Goal: Transaction & Acquisition: Purchase product/service

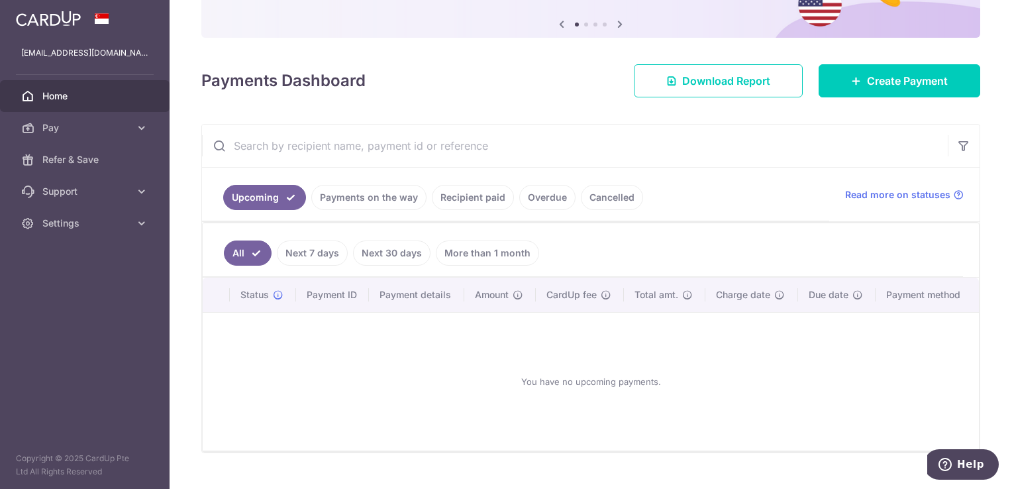
scroll to position [132, 0]
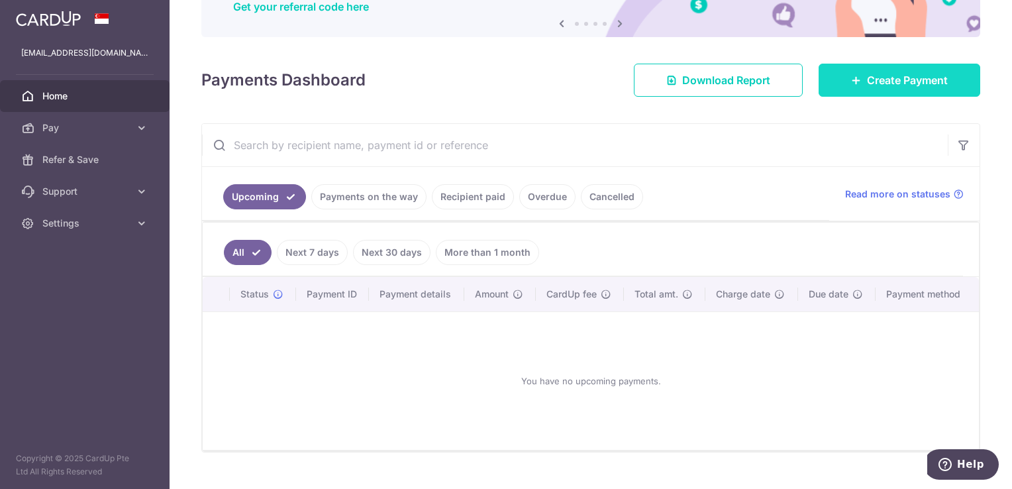
click at [874, 73] on span "Create Payment" at bounding box center [907, 80] width 81 height 16
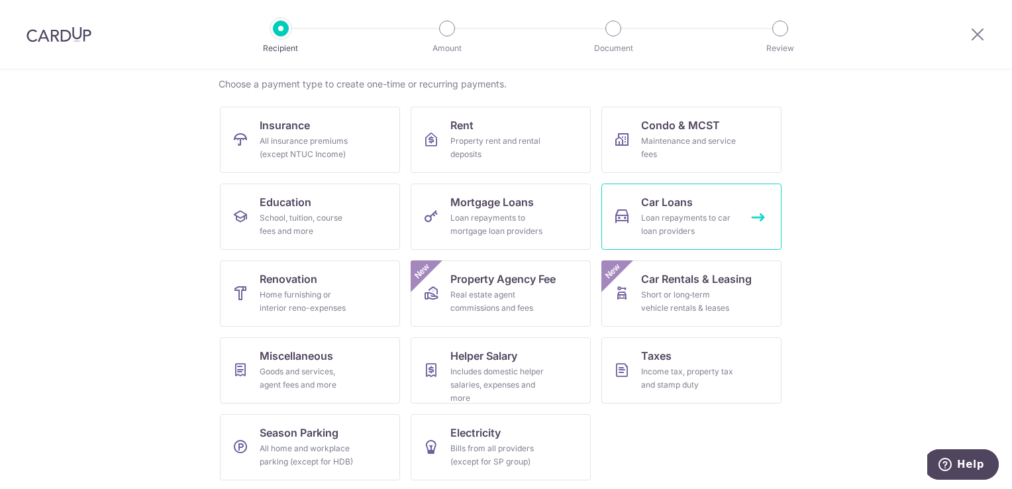
scroll to position [103, 0]
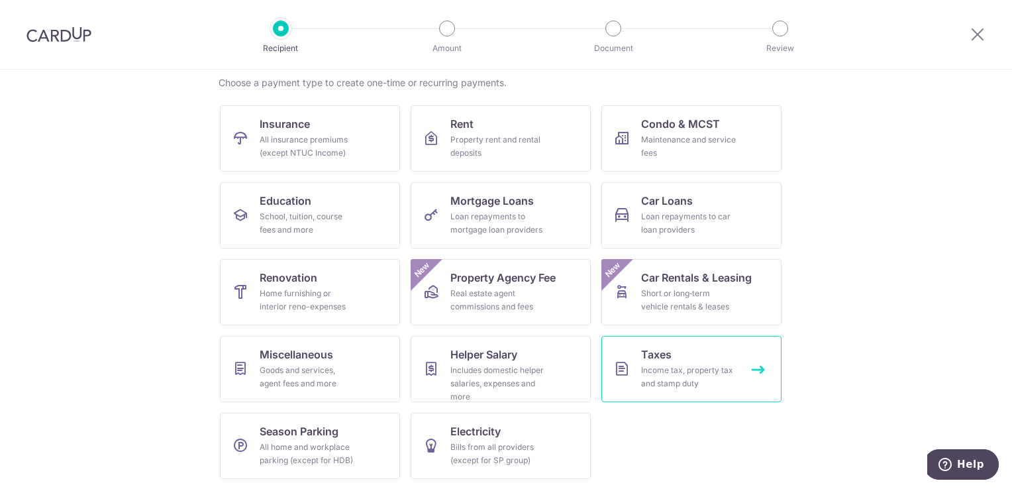
click at [661, 348] on span "Taxes" at bounding box center [656, 354] width 30 height 16
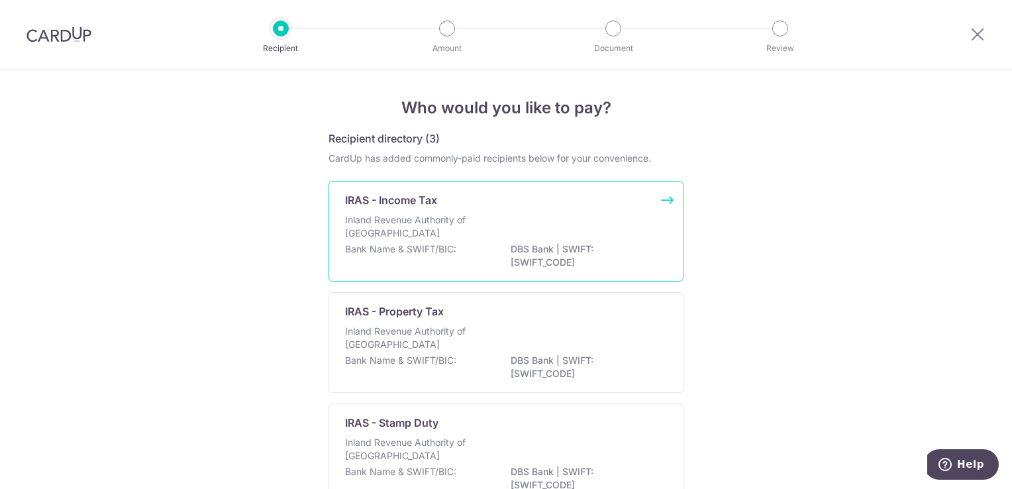
click at [393, 211] on div "IRAS - Income Tax Inland Revenue Authority of Singapore Bank Name & SWIFT/BIC: …" at bounding box center [505, 231] width 355 height 101
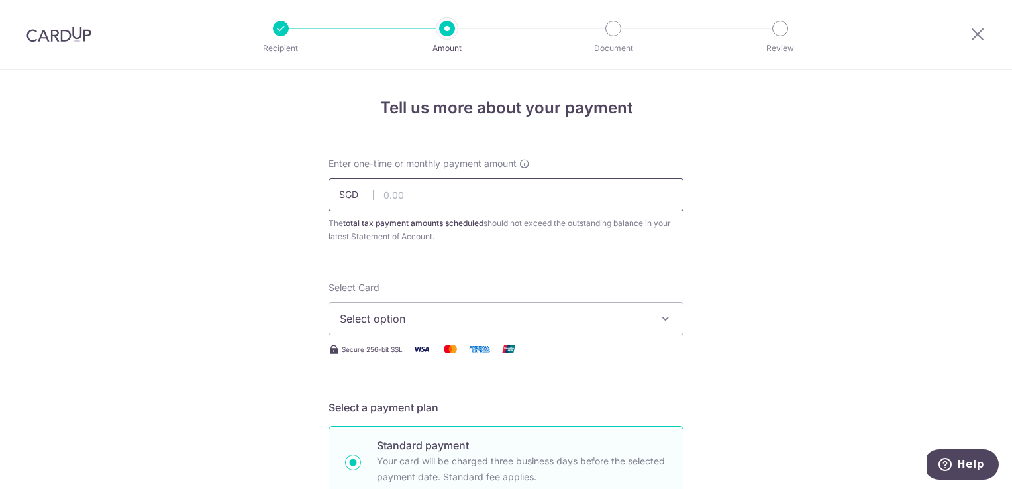
click at [392, 193] on input "text" at bounding box center [505, 194] width 355 height 33
click at [460, 197] on input "454.81" at bounding box center [505, 194] width 355 height 33
type input "4"
type input "454.81"
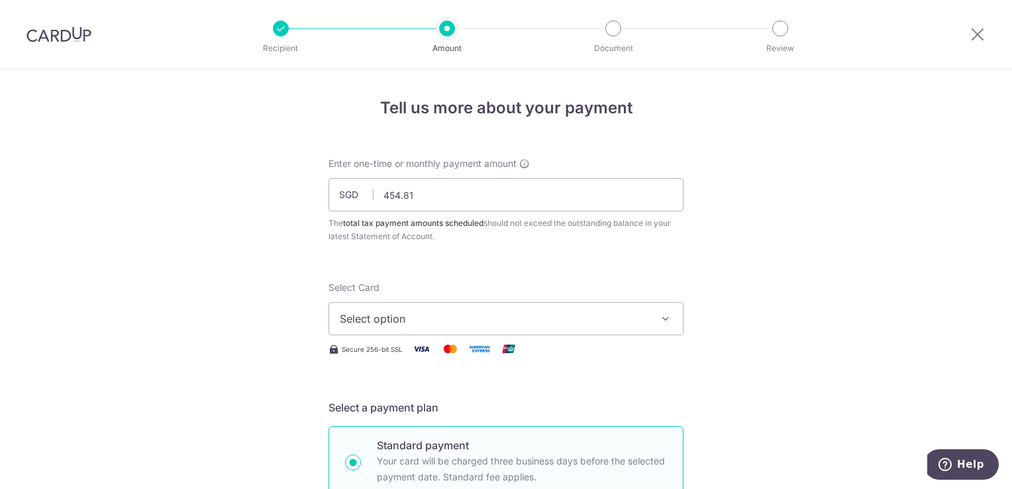
click at [426, 324] on span "Select option" at bounding box center [494, 319] width 309 height 16
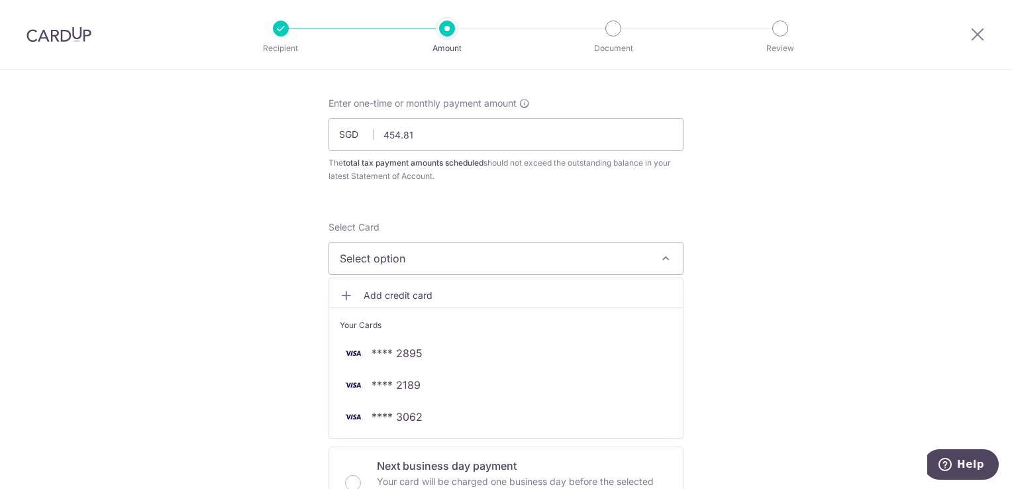
scroll to position [199, 0]
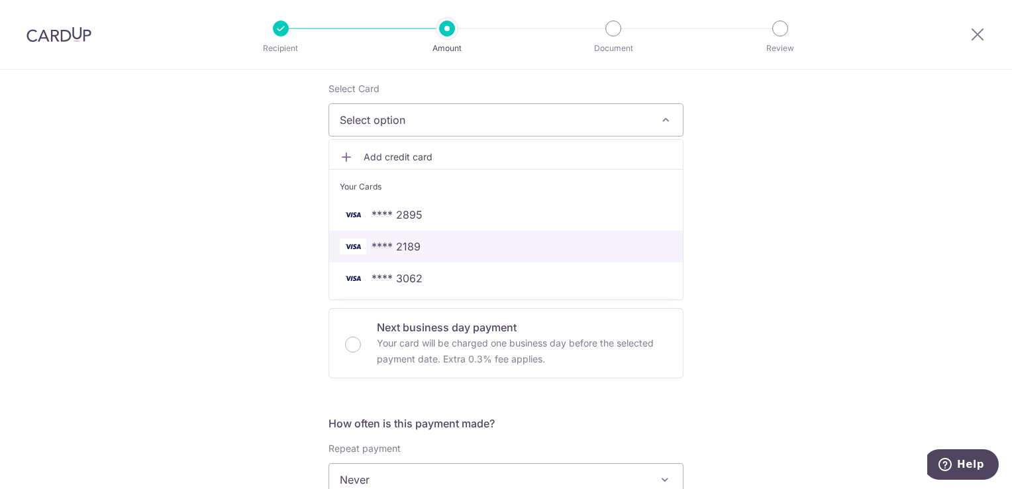
click at [413, 246] on span "**** 2189" at bounding box center [395, 246] width 49 height 16
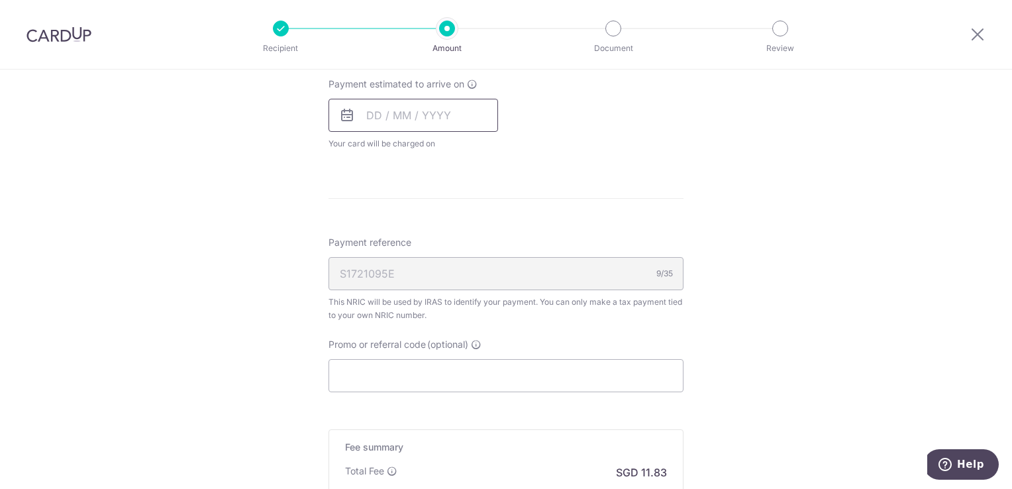
scroll to position [728, 0]
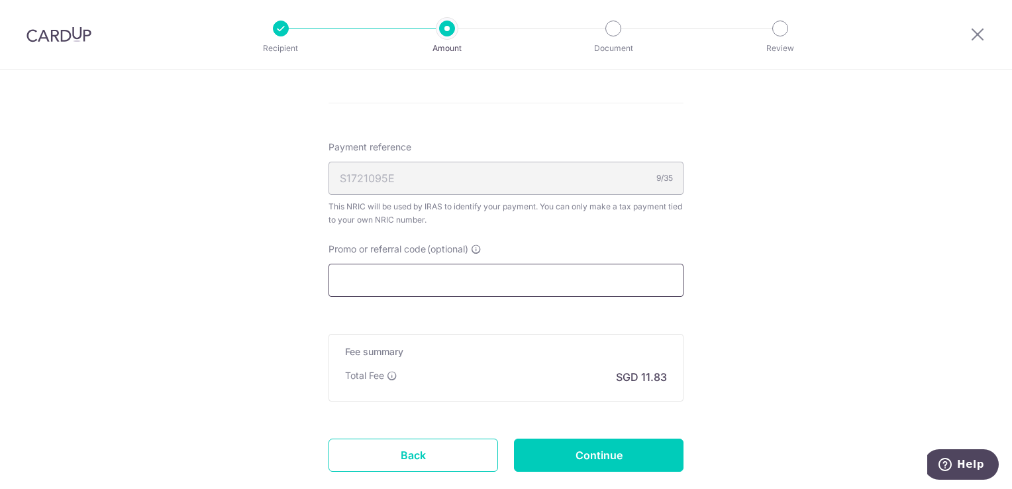
click at [373, 277] on input "Promo or referral code (optional)" at bounding box center [505, 280] width 355 height 33
paste input "VTAX25R"
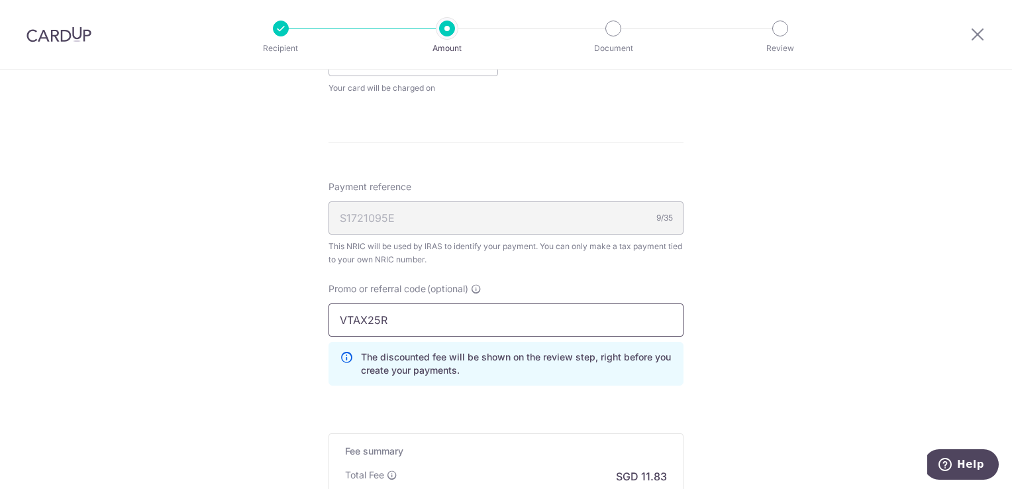
scroll to position [463, 0]
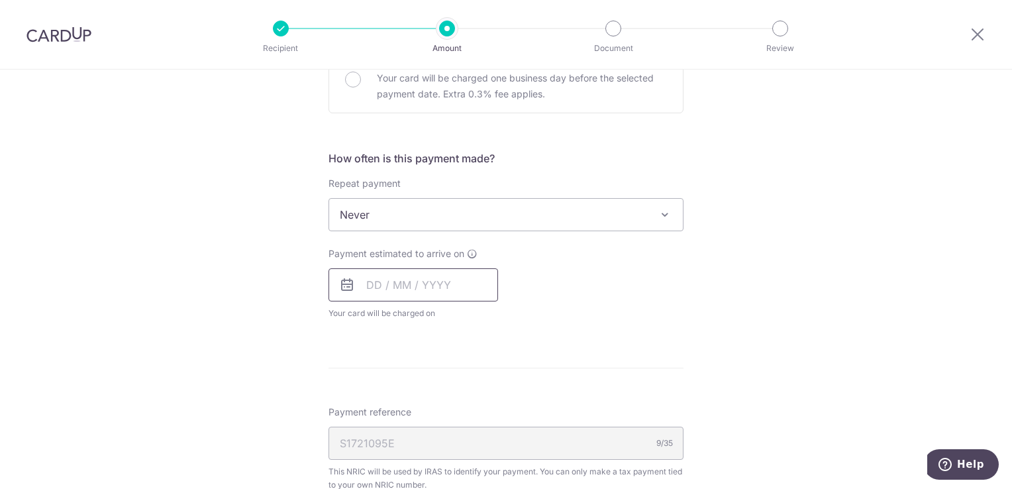
type input "VTAX25R"
click at [379, 285] on input "text" at bounding box center [413, 284] width 170 height 33
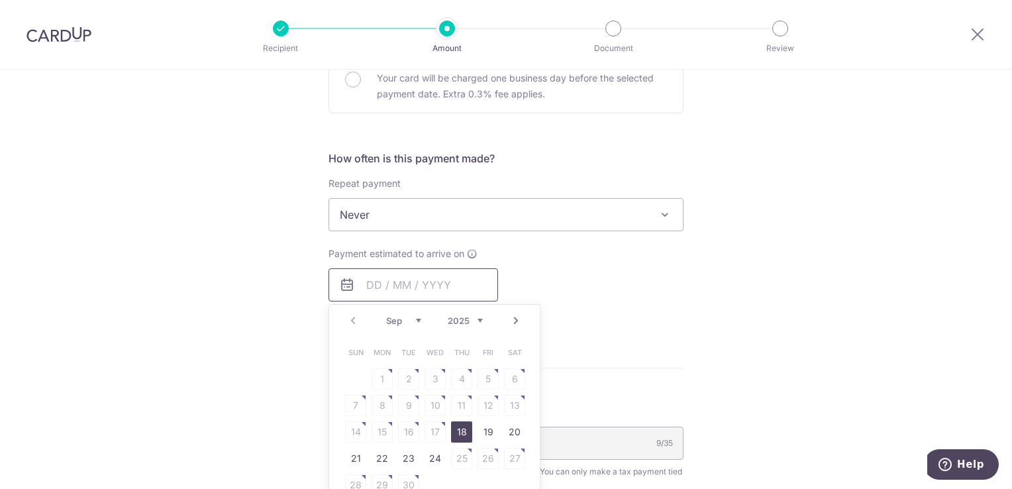
scroll to position [530, 0]
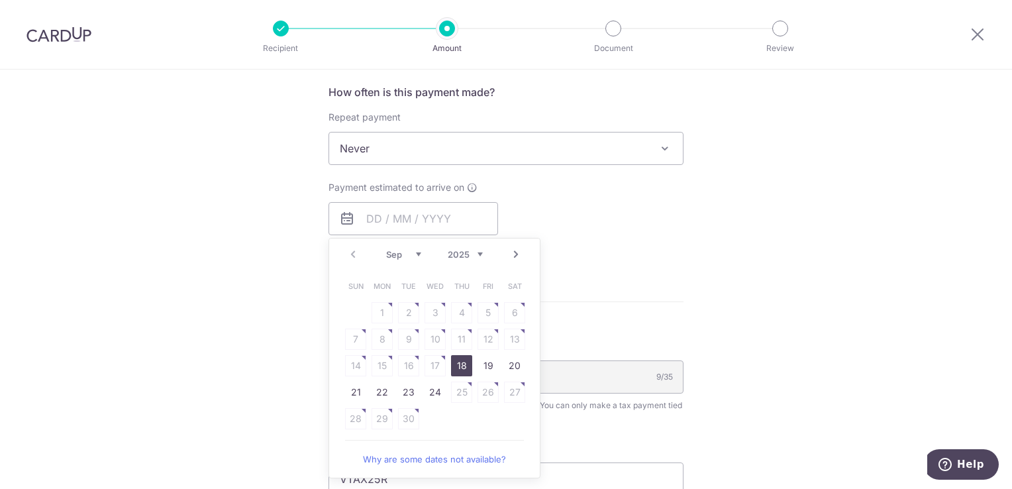
click at [461, 361] on link "18" at bounding box center [461, 365] width 21 height 21
type input "[DATE]"
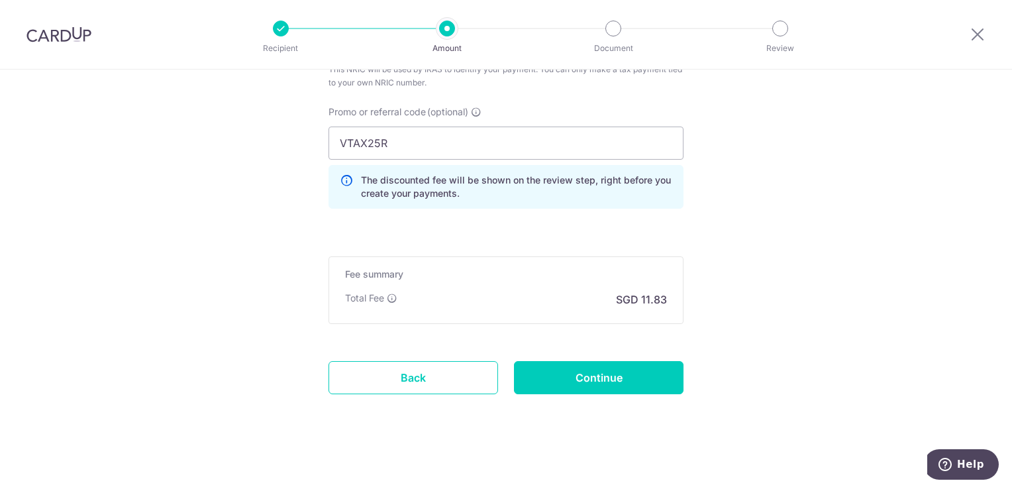
scroll to position [922, 0]
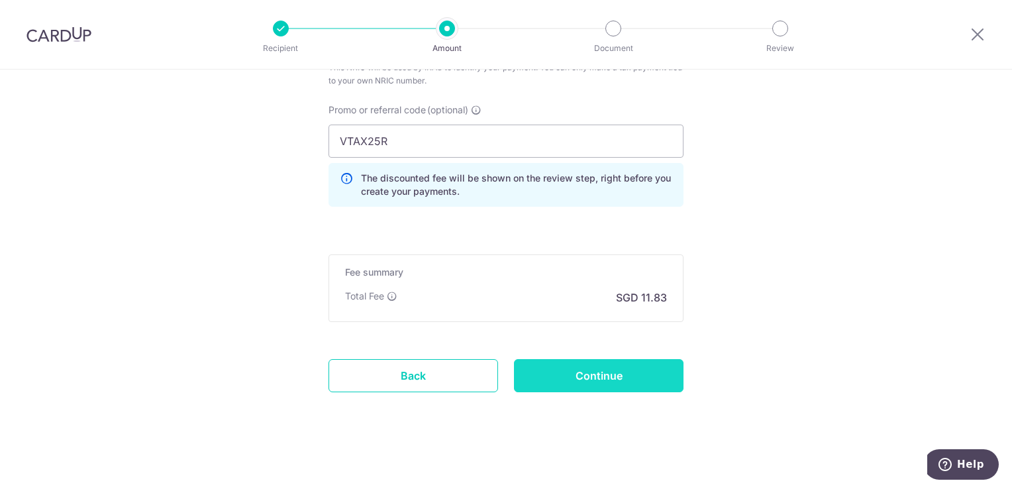
click at [565, 379] on input "Continue" at bounding box center [599, 375] width 170 height 33
type input "Create Schedule"
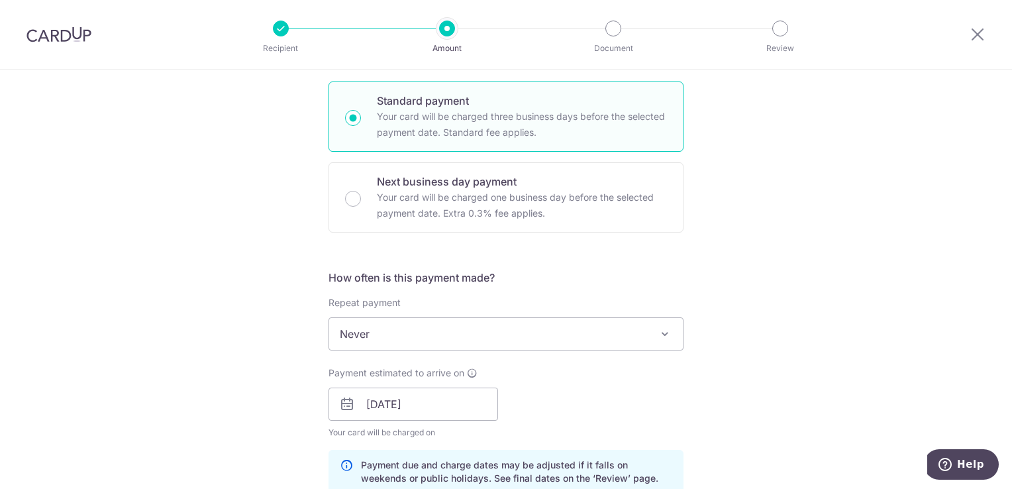
scroll to position [411, 0]
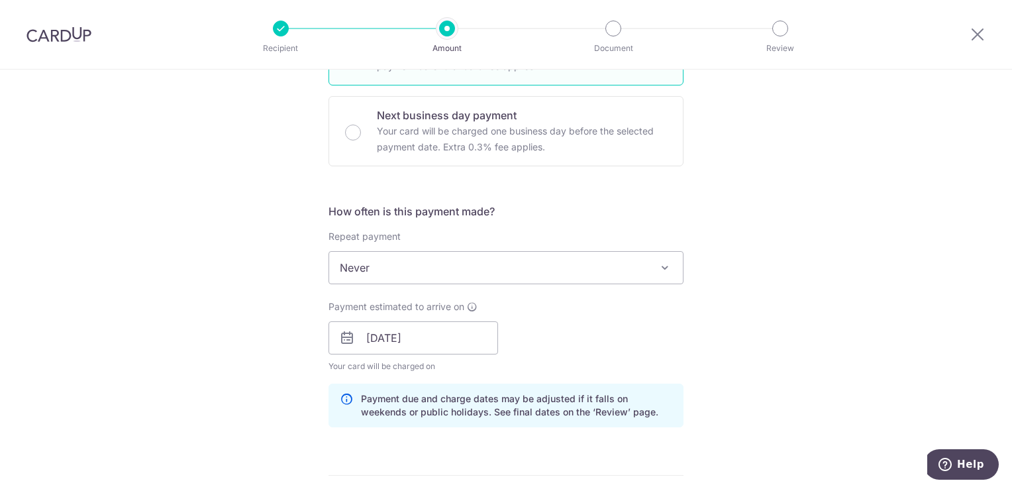
click at [427, 266] on span "Never" at bounding box center [506, 268] width 354 height 32
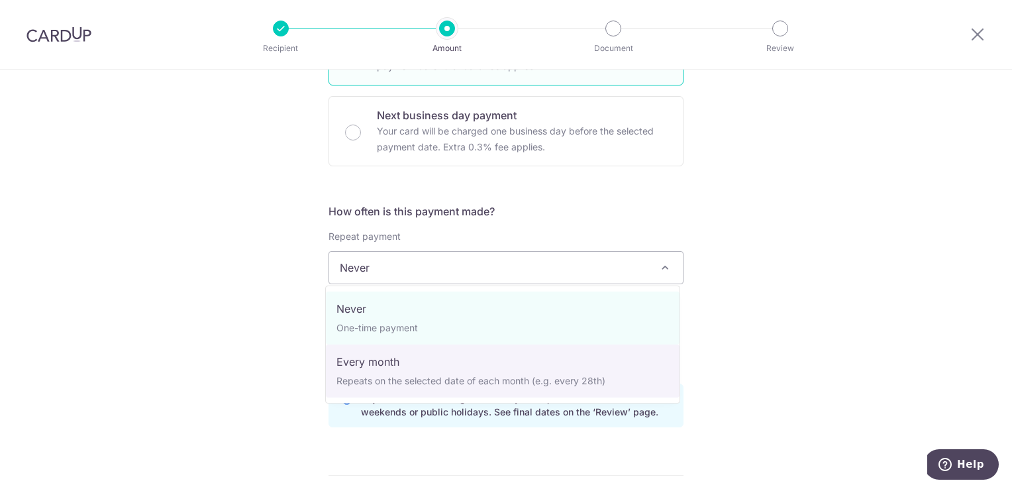
select select "3"
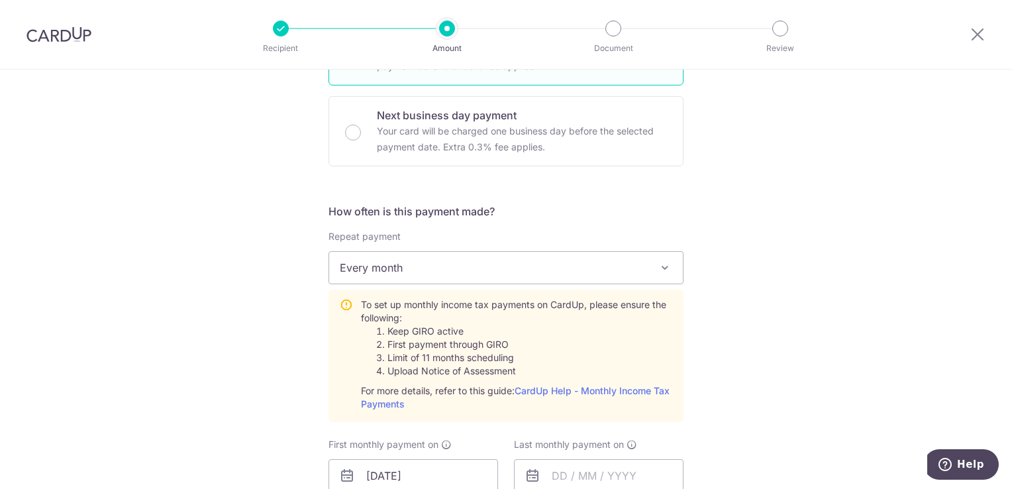
scroll to position [543, 0]
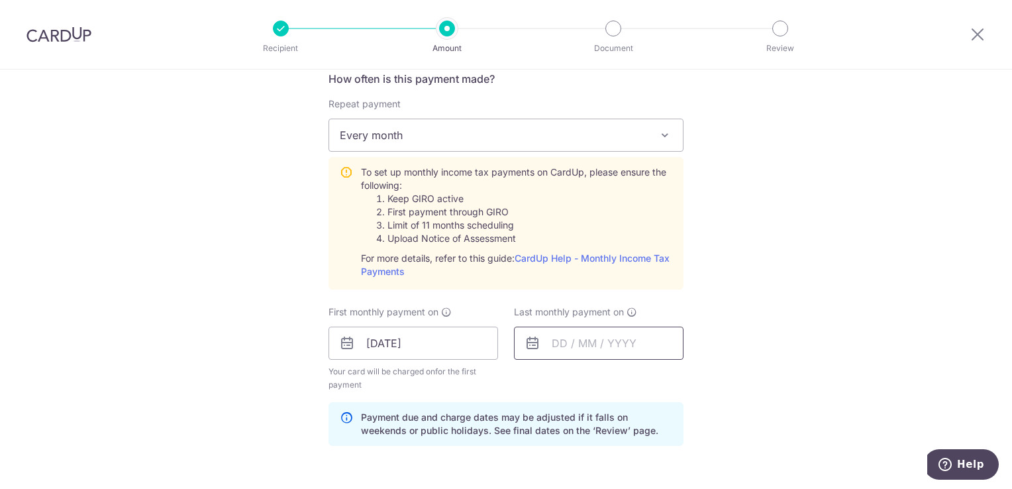
click at [564, 338] on input "text" at bounding box center [599, 342] width 170 height 33
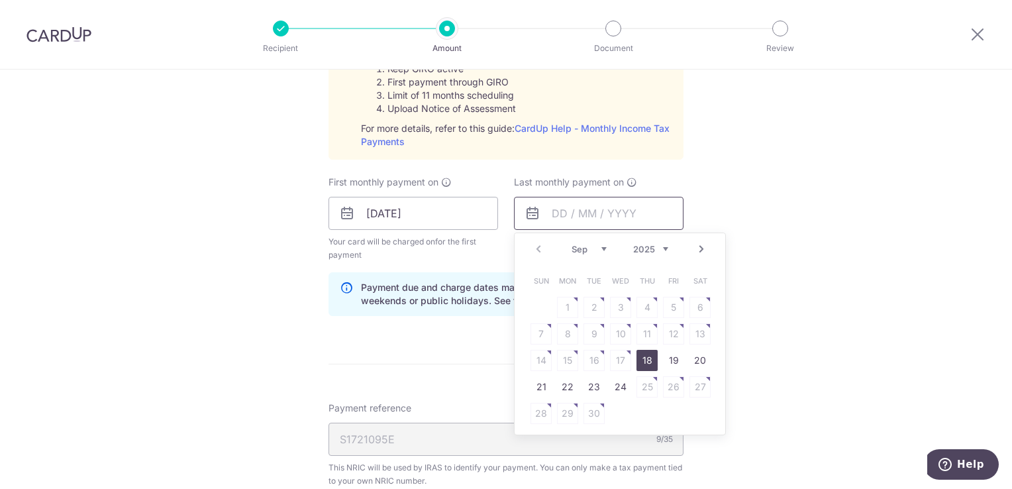
scroll to position [742, 0]
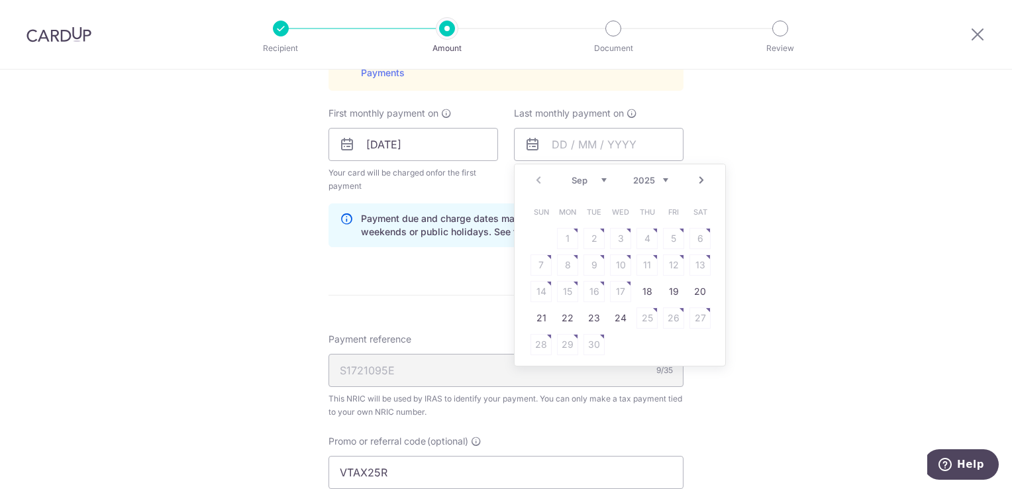
click at [601, 179] on select "Sep Oct Nov Dec" at bounding box center [588, 180] width 35 height 11
click at [645, 287] on link "18" at bounding box center [646, 291] width 21 height 21
type input "18/12/2025"
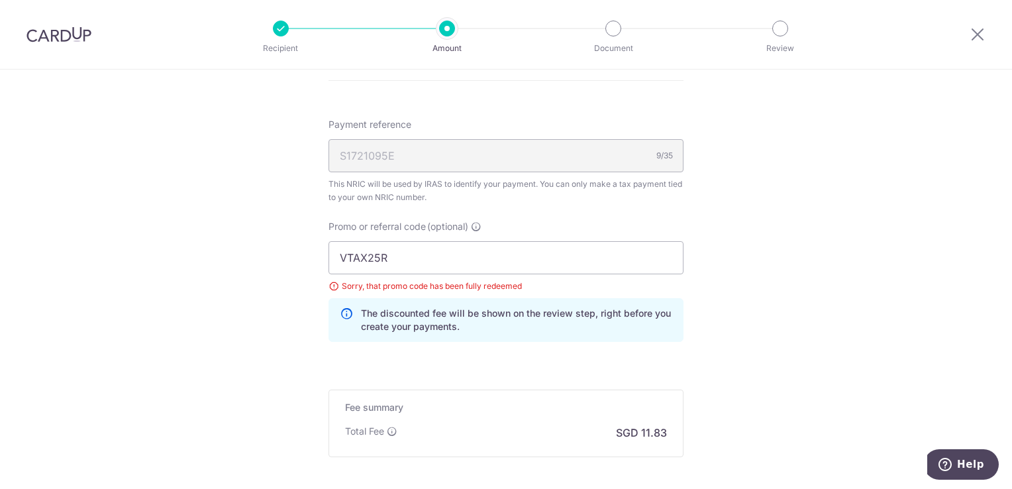
scroll to position [1006, 0]
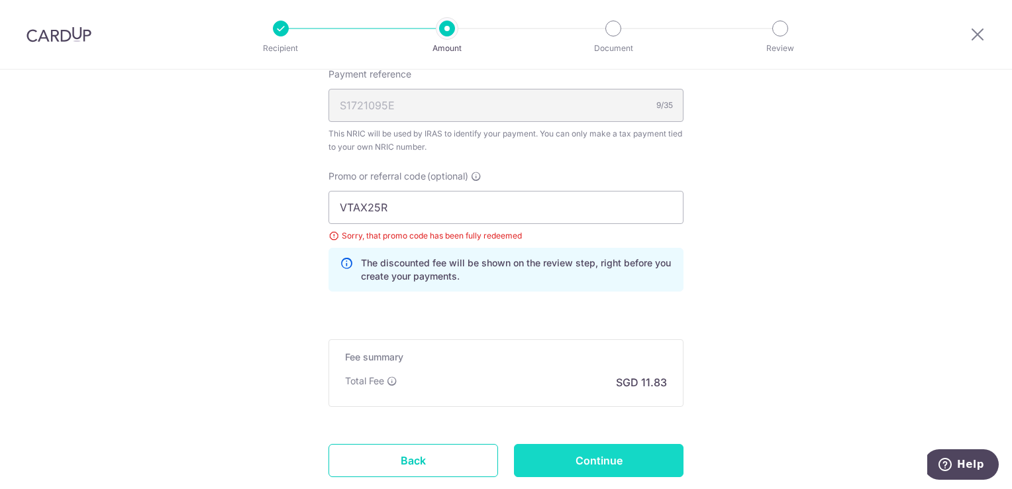
click at [577, 448] on input "Continue" at bounding box center [599, 460] width 170 height 33
type input "Update Schedule"
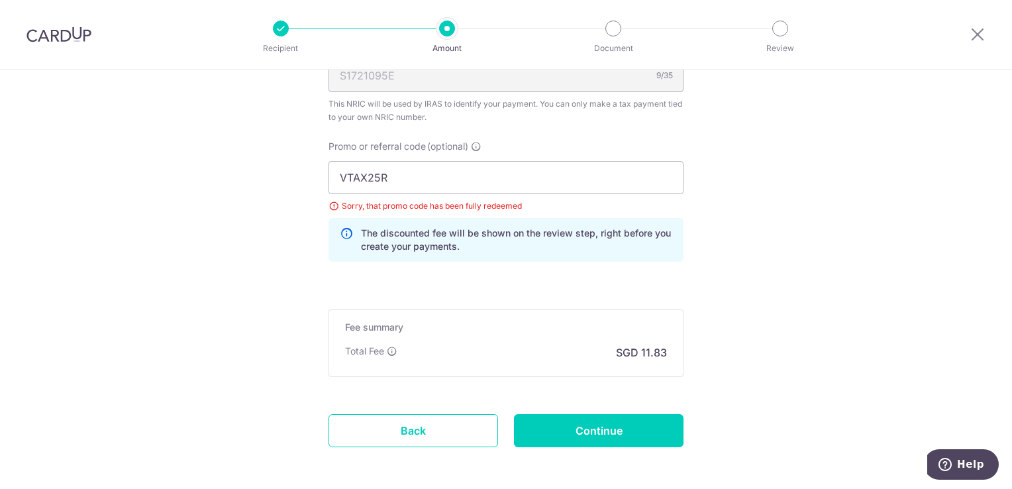
scroll to position [861, 0]
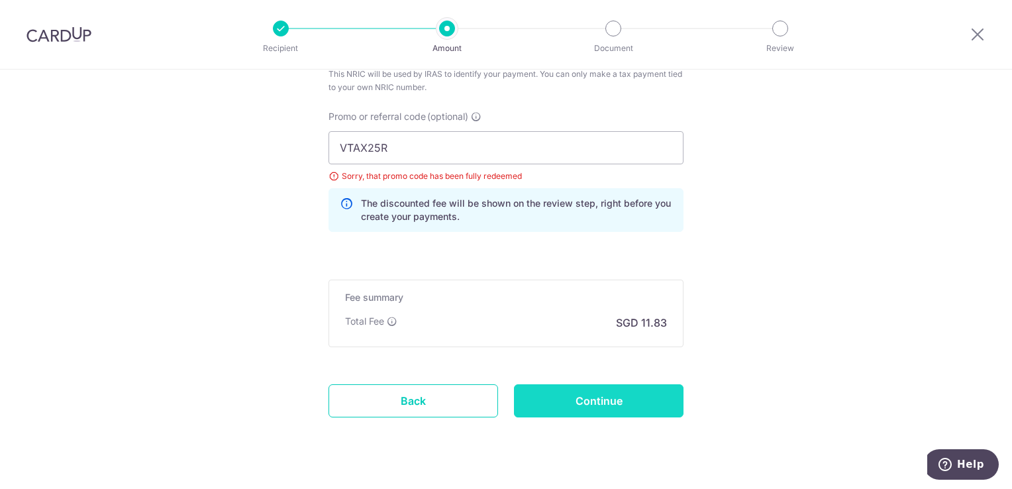
click at [628, 400] on input "Continue" at bounding box center [599, 400] width 170 height 33
type input "Update Schedule"
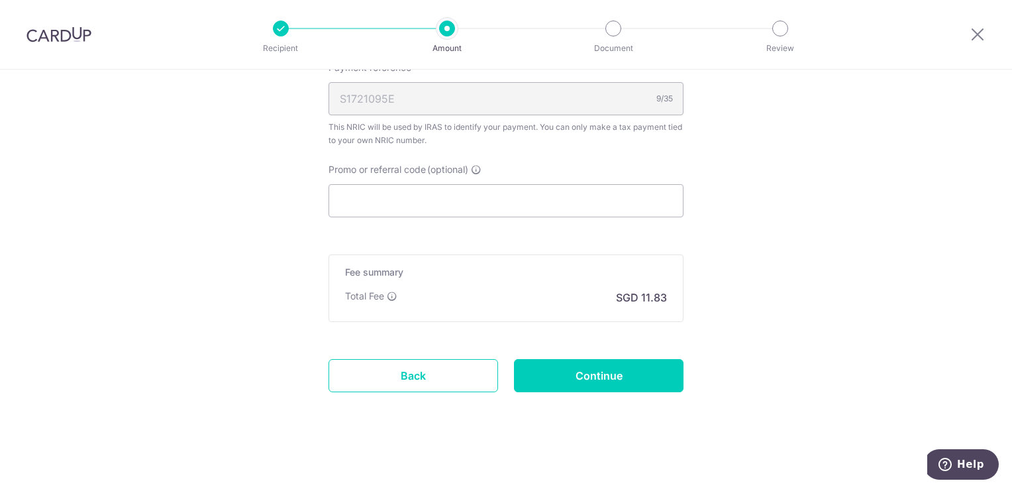
scroll to position [822, 0]
click at [355, 187] on input "Promo or referral code (optional)" at bounding box center [505, 199] width 355 height 33
paste input "VTAX25R"
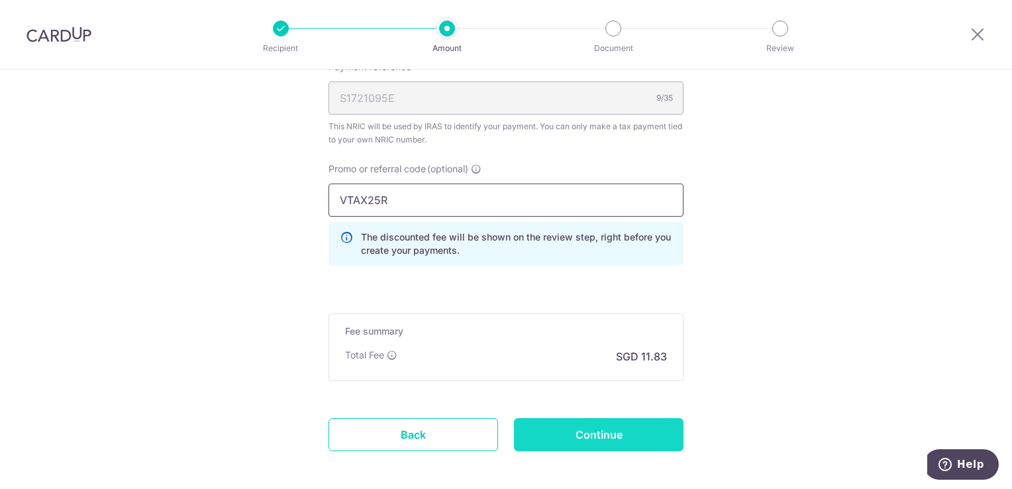
type input "VTAX25R"
click at [569, 426] on input "Continue" at bounding box center [599, 434] width 170 height 33
type input "Update Schedule"
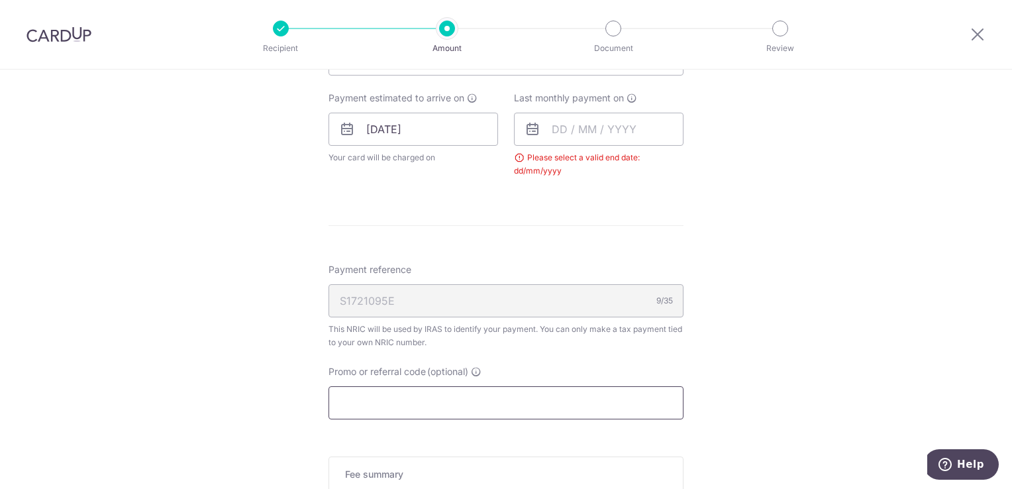
scroll to position [567, 0]
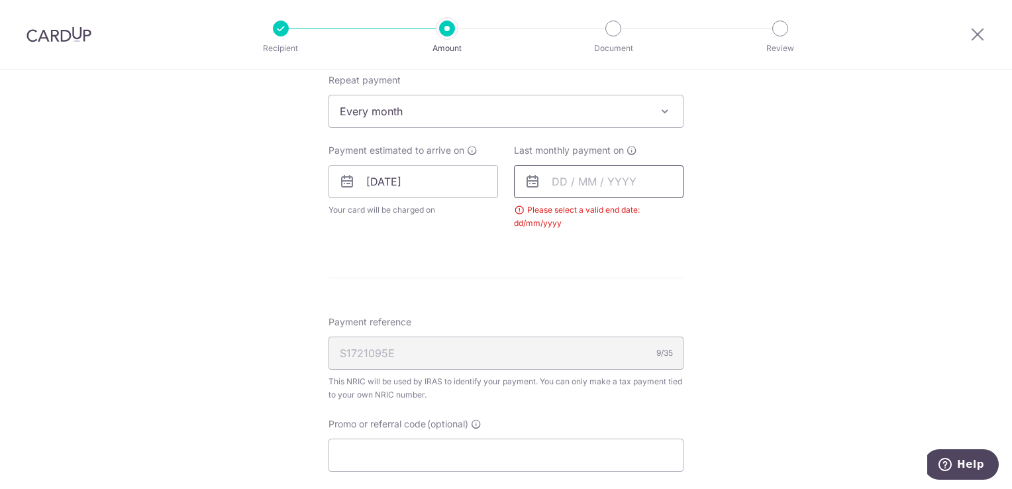
click at [579, 182] on input "text" at bounding box center [599, 181] width 170 height 33
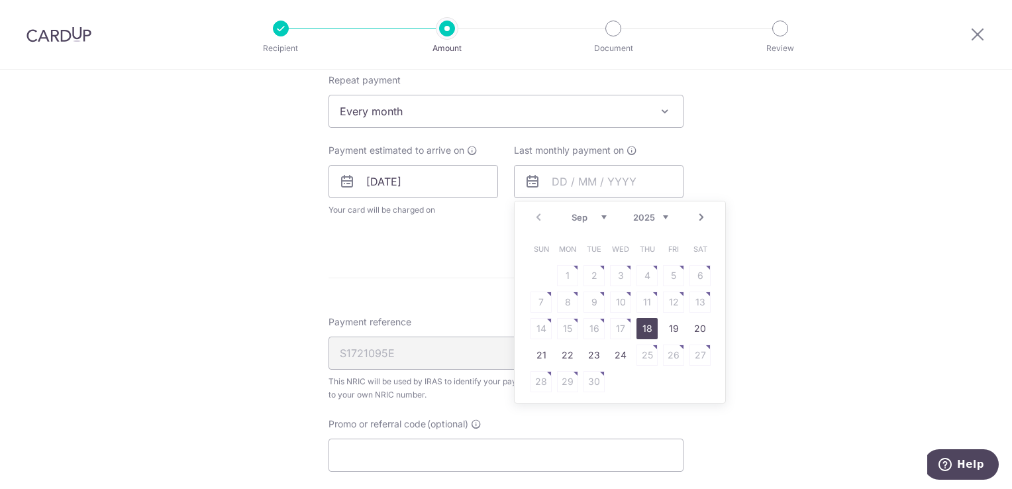
click at [599, 216] on select "Sep Oct Nov Dec" at bounding box center [588, 217] width 35 height 11
click at [637, 326] on link "18" at bounding box center [646, 328] width 21 height 21
type input "[DATE]"
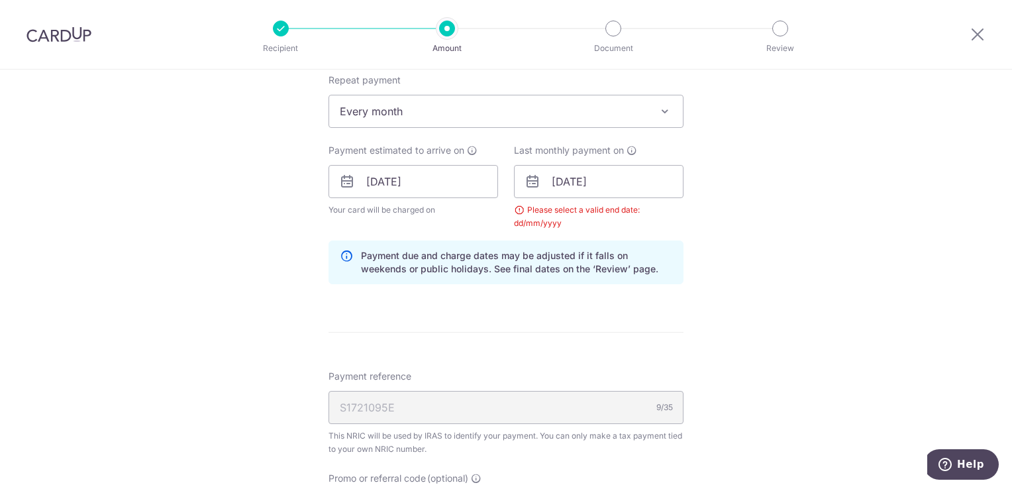
click at [722, 255] on div "Tell us more about your payment Enter one-time or monthly payment amount SGD 45…" at bounding box center [506, 151] width 1012 height 1297
click at [713, 217] on div "Tell us more about your payment Enter one-time or monthly payment amount SGD 45…" at bounding box center [506, 151] width 1012 height 1297
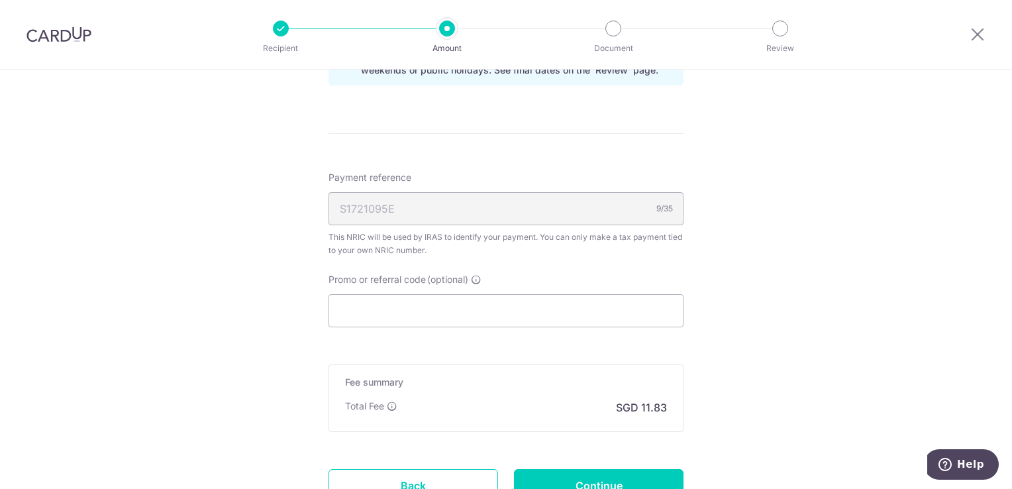
scroll to position [876, 0]
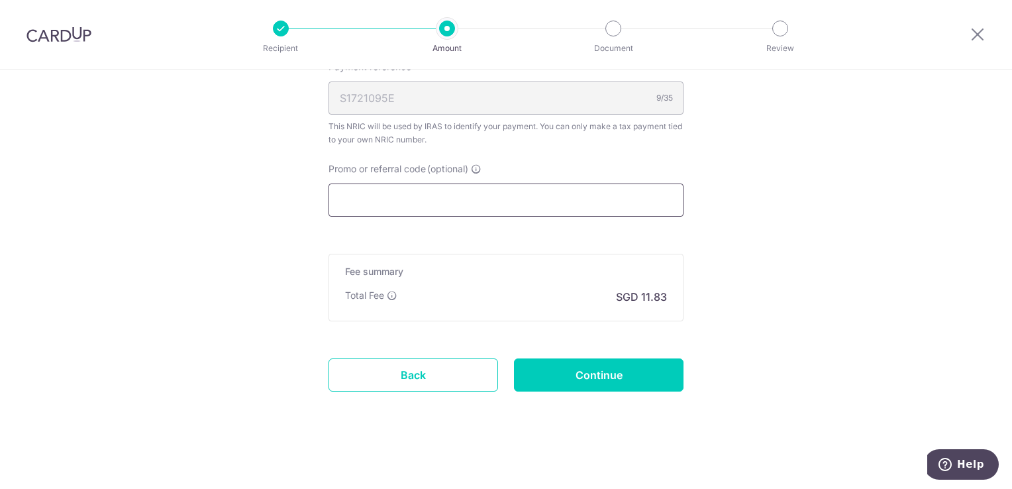
click at [391, 189] on input "Promo or referral code (optional)" at bounding box center [505, 199] width 355 height 33
paste input "VTAX25R"
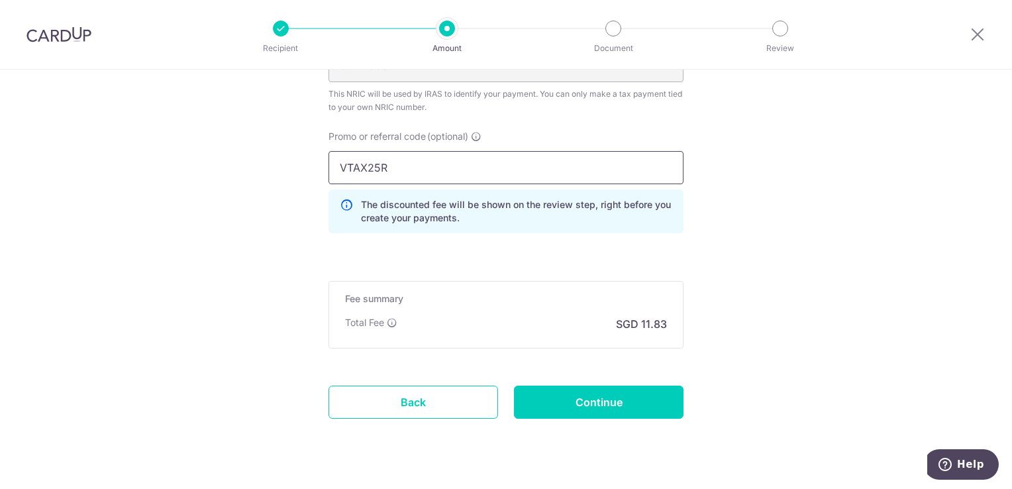
scroll to position [935, 0]
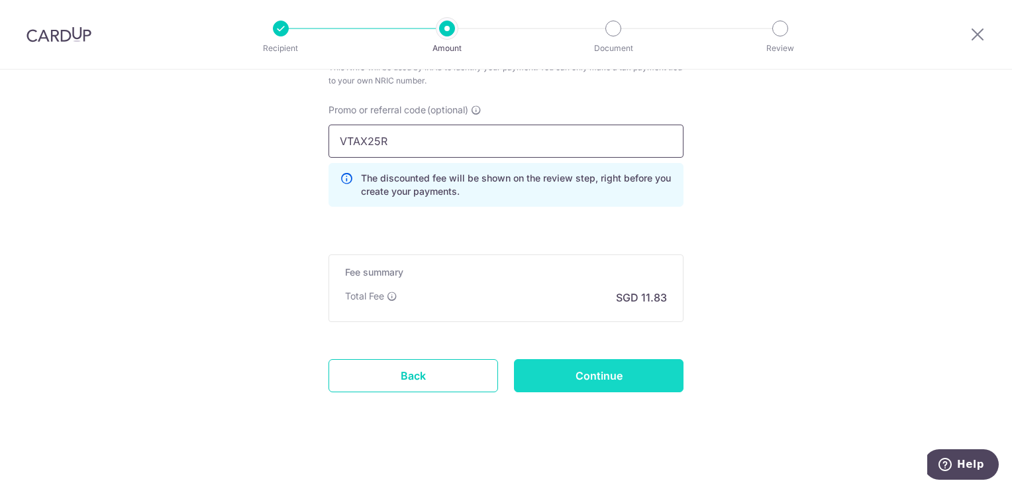
type input "VTAX25R"
click at [595, 373] on input "Continue" at bounding box center [599, 375] width 170 height 33
type input "Update Schedule"
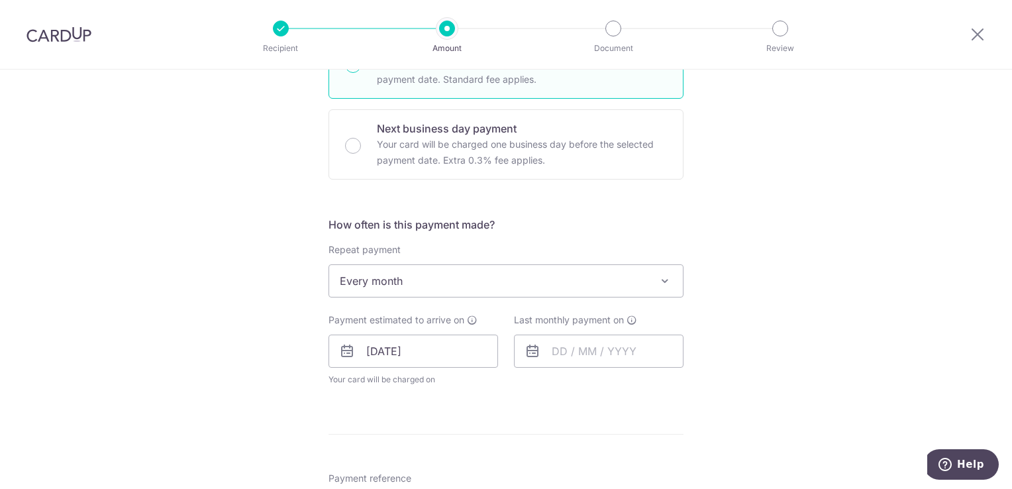
scroll to position [463, 0]
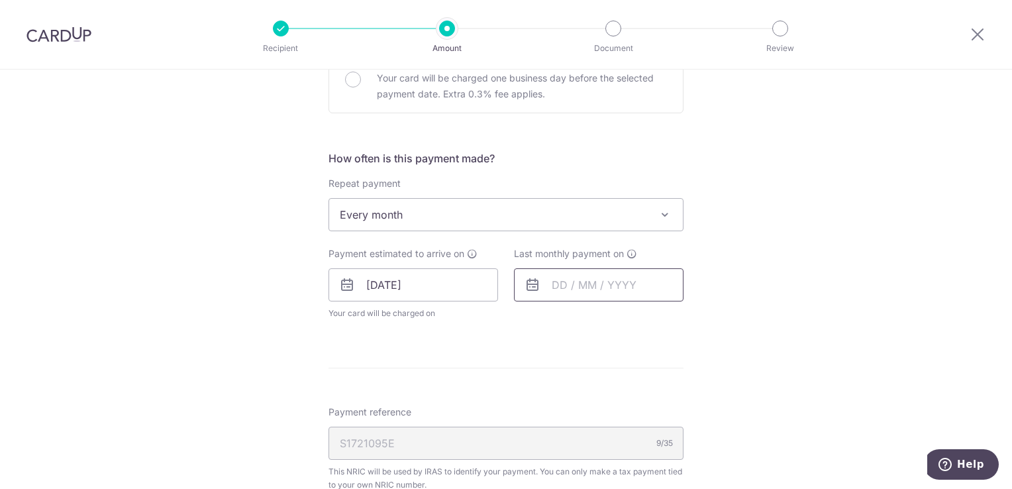
click at [559, 282] on input "text" at bounding box center [599, 284] width 170 height 33
click at [599, 318] on select "Sep Oct Nov Dec" at bounding box center [588, 320] width 35 height 11
click at [648, 428] on link "18" at bounding box center [646, 431] width 21 height 21
type input "[DATE]"
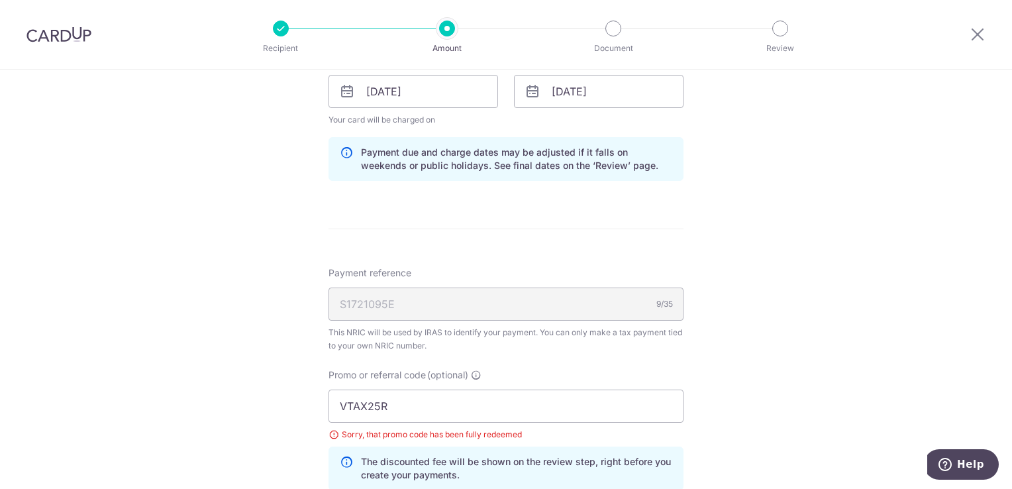
scroll to position [728, 0]
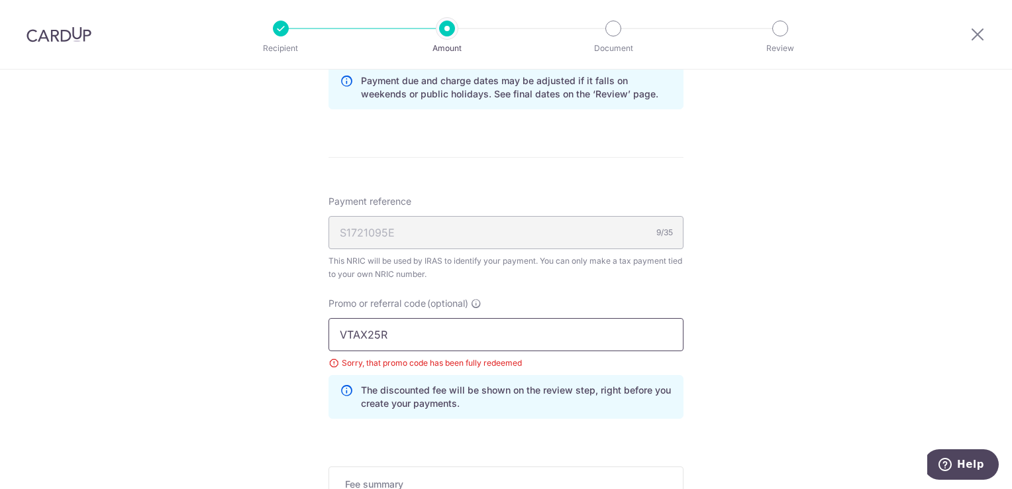
click at [460, 336] on input "VTAX25R" at bounding box center [505, 334] width 355 height 33
type input "V"
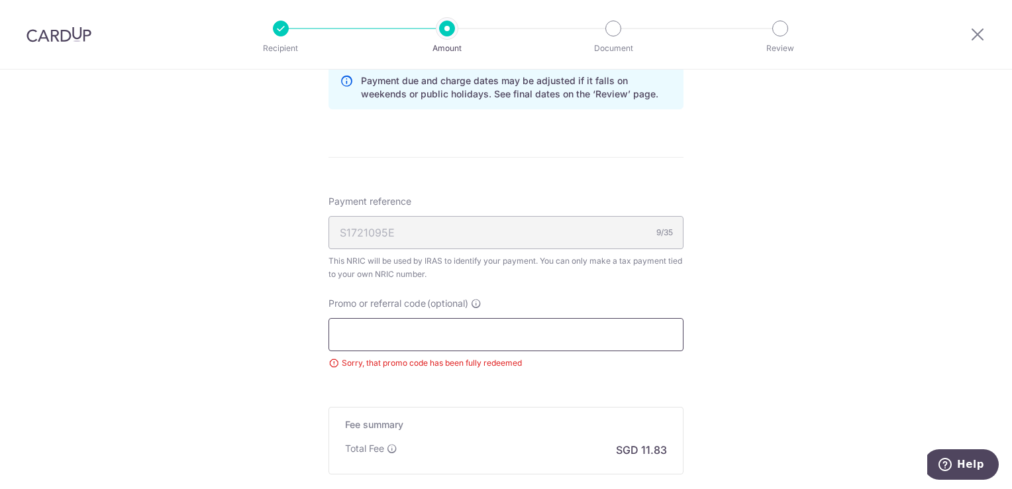
paste input "REC185"
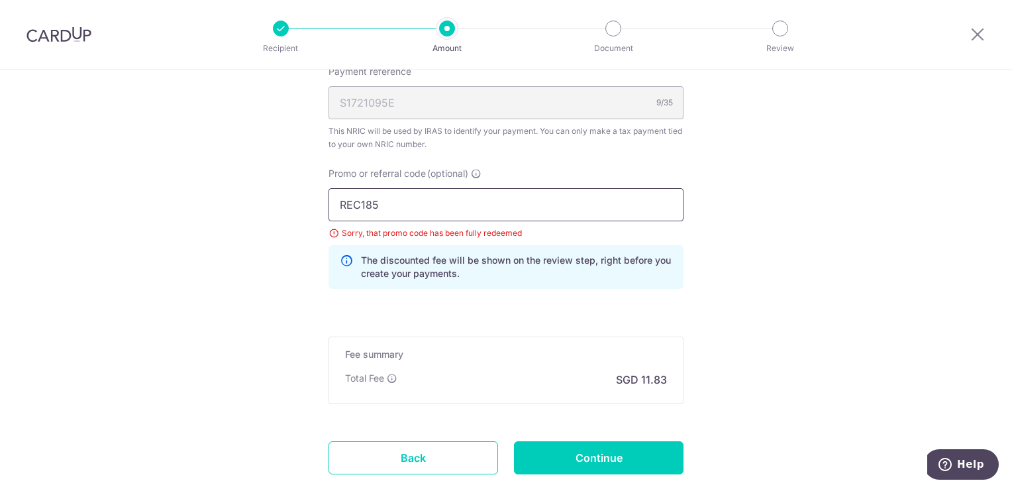
scroll to position [861, 0]
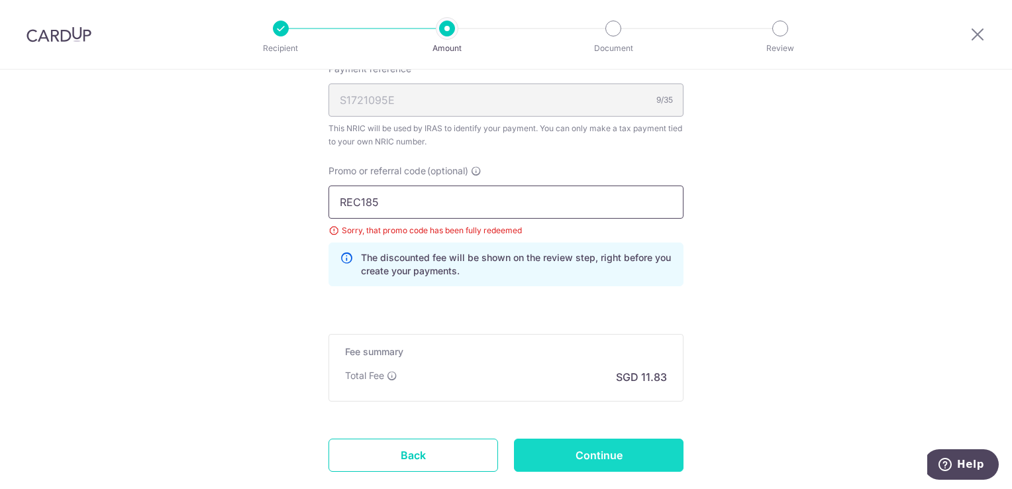
type input "REC185"
click at [575, 454] on input "Continue" at bounding box center [599, 454] width 170 height 33
type input "Update Schedule"
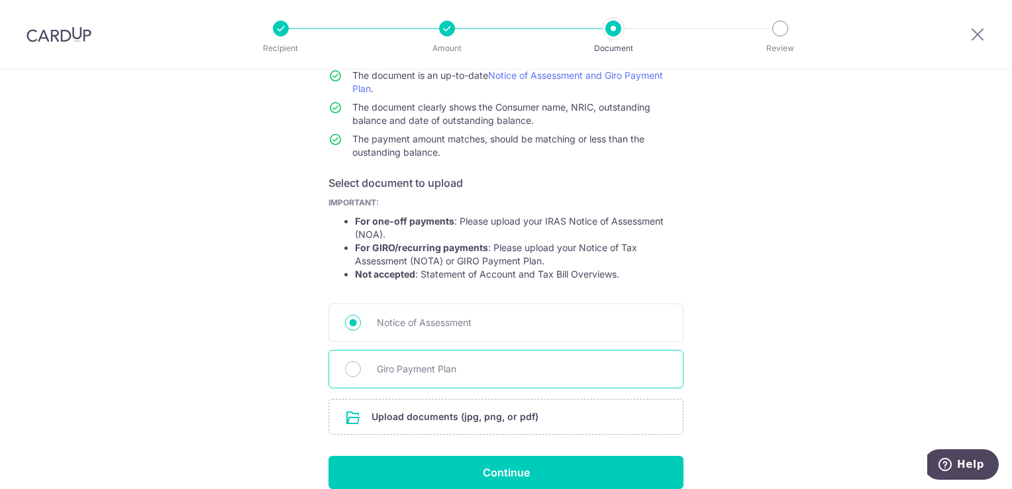
scroll to position [185, 0]
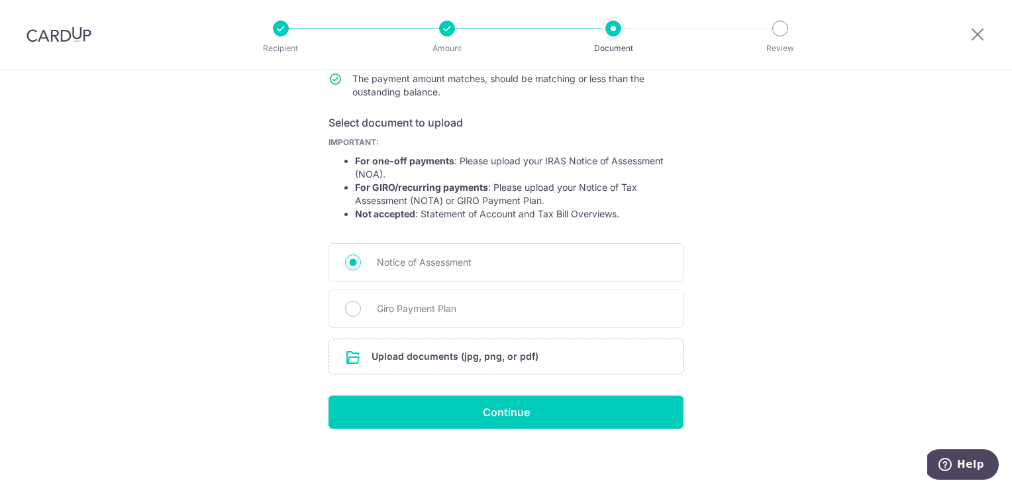
click at [289, 29] on li "Amount" at bounding box center [372, 29] width 166 height 16
